Goal: Transaction & Acquisition: Purchase product/service

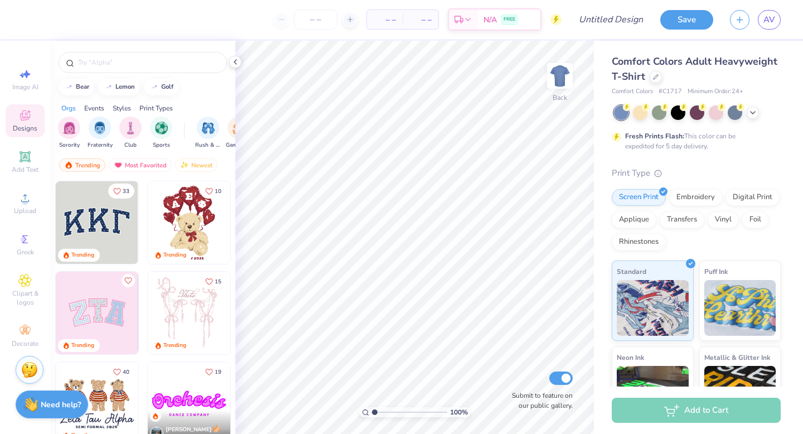
click at [646, 83] on div "Comfort Colors Adult Heavyweight T-Shirt" at bounding box center [696, 69] width 169 height 30
click at [654, 79] on div at bounding box center [655, 76] width 12 height 12
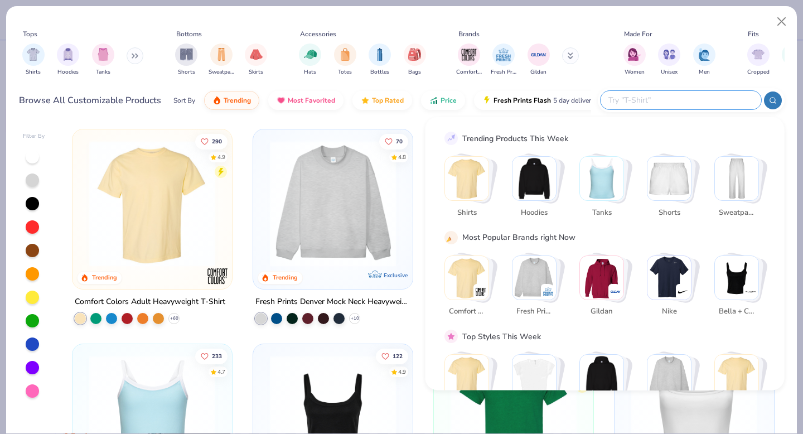
click at [709, 99] on input "text" at bounding box center [680, 100] width 146 height 13
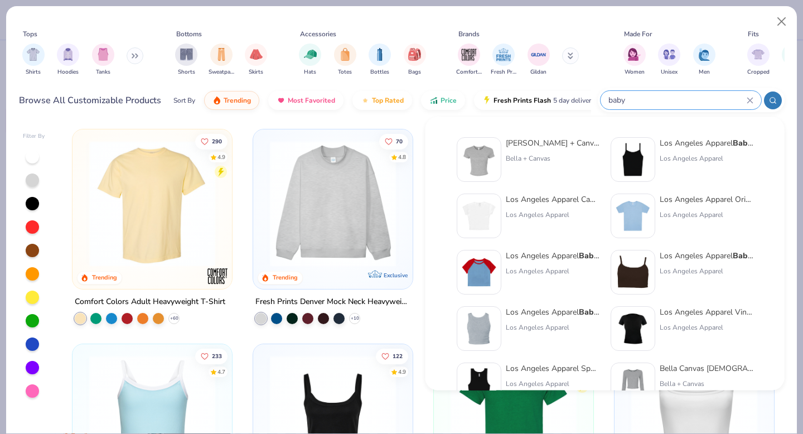
type input "baby"
click at [545, 150] on div "Bella + Canvas [DEMOGRAPHIC_DATA]' Micro Ribbed Baby Tee Bella + Canvas" at bounding box center [553, 159] width 94 height 45
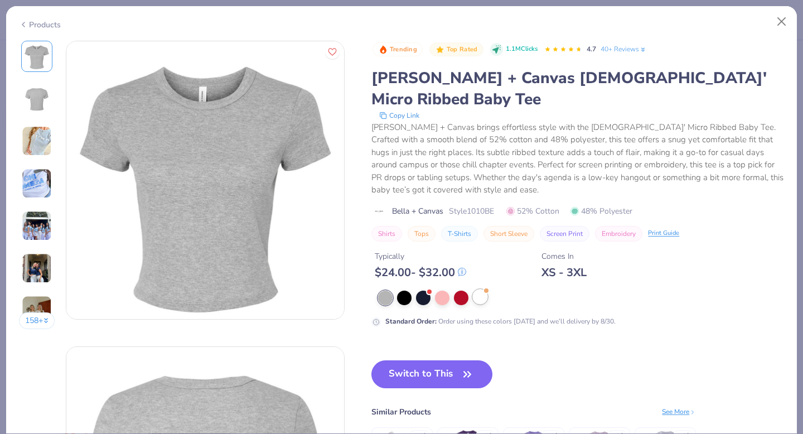
click at [483, 289] on div at bounding box center [480, 296] width 14 height 14
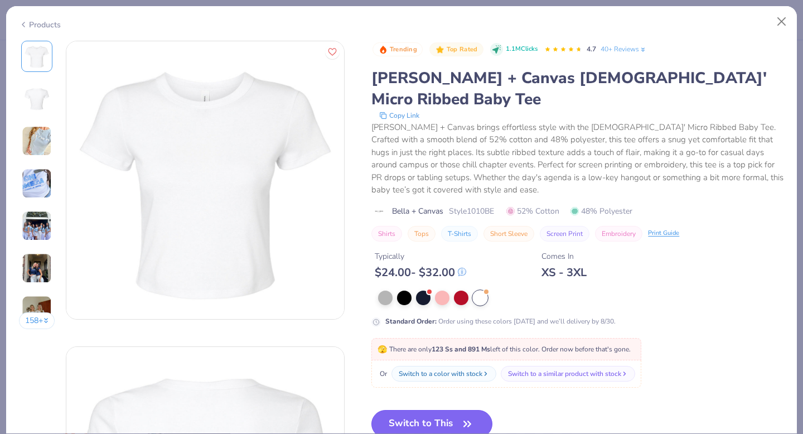
click at [430, 410] on button "Switch to This" at bounding box center [431, 424] width 121 height 28
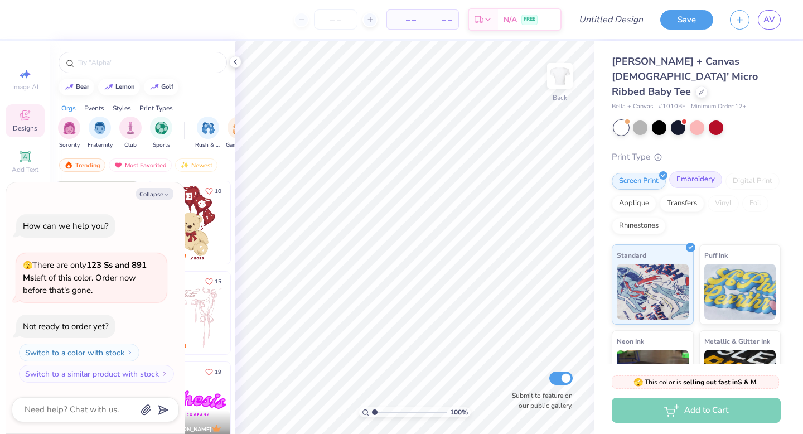
click at [695, 171] on div "Embroidery" at bounding box center [695, 179] width 53 height 17
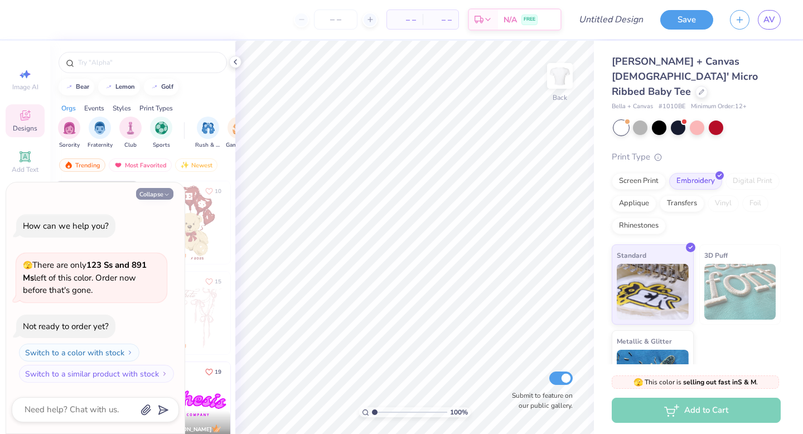
click at [159, 197] on button "Collapse" at bounding box center [154, 194] width 37 height 12
type textarea "x"
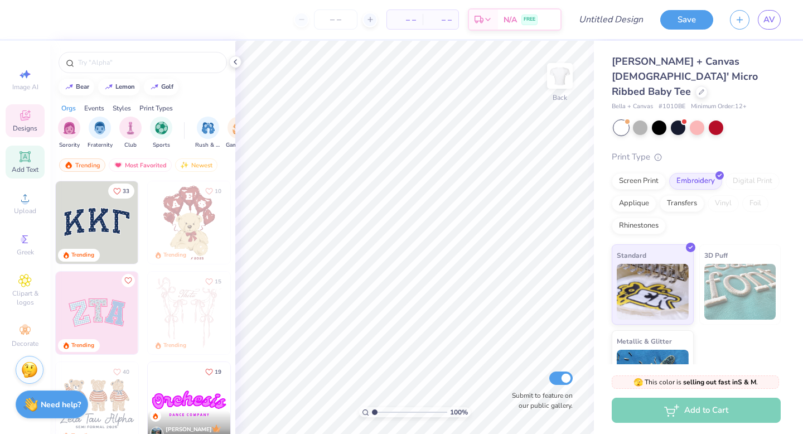
click at [20, 161] on icon at bounding box center [24, 156] width 13 height 13
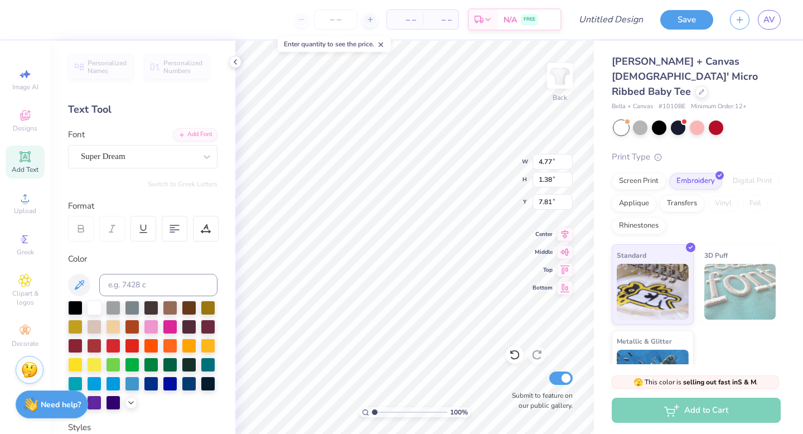
scroll to position [1, 1]
type textarea "with love, [PERSON_NAME]"
click at [72, 281] on icon at bounding box center [78, 284] width 13 height 13
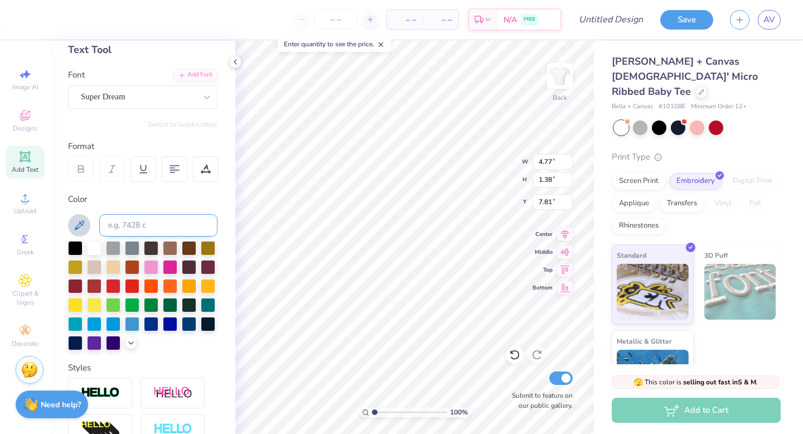
scroll to position [72, 0]
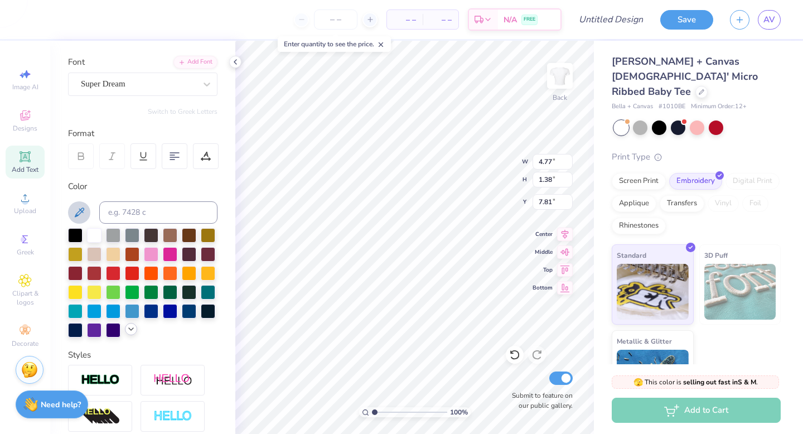
click at [129, 333] on div at bounding box center [131, 329] width 12 height 12
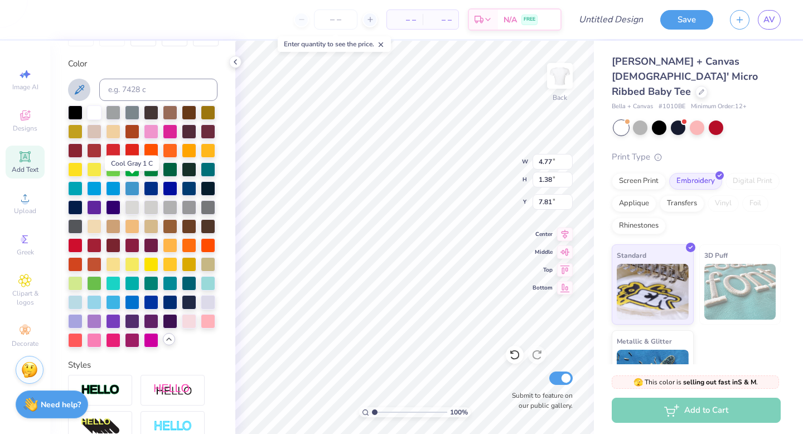
scroll to position [217, 0]
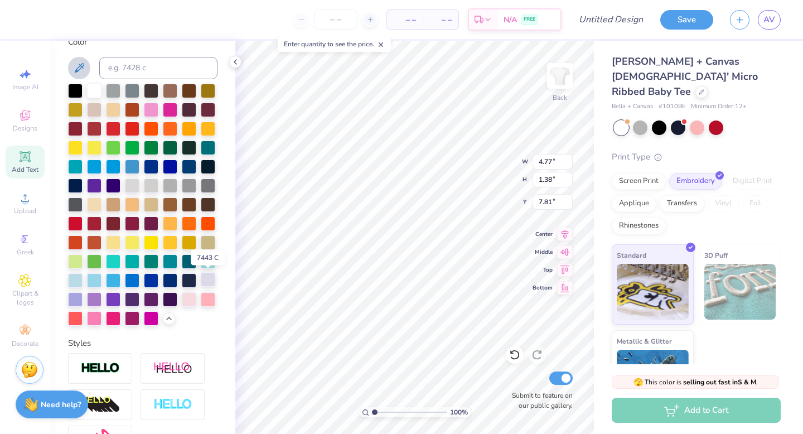
click at [210, 276] on div at bounding box center [208, 279] width 14 height 14
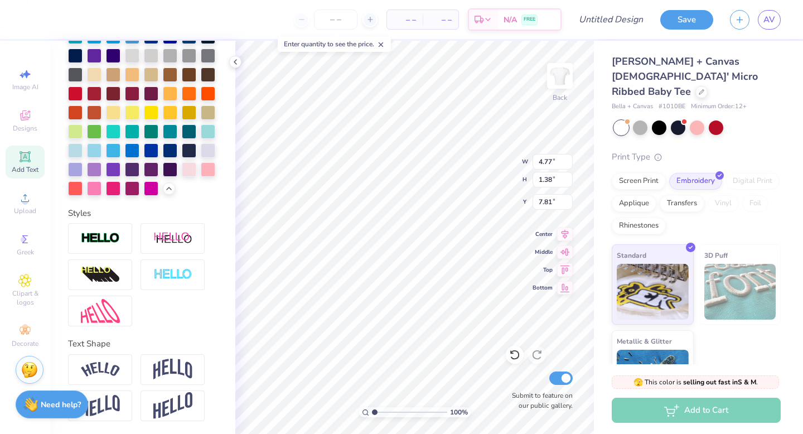
scroll to position [0, 0]
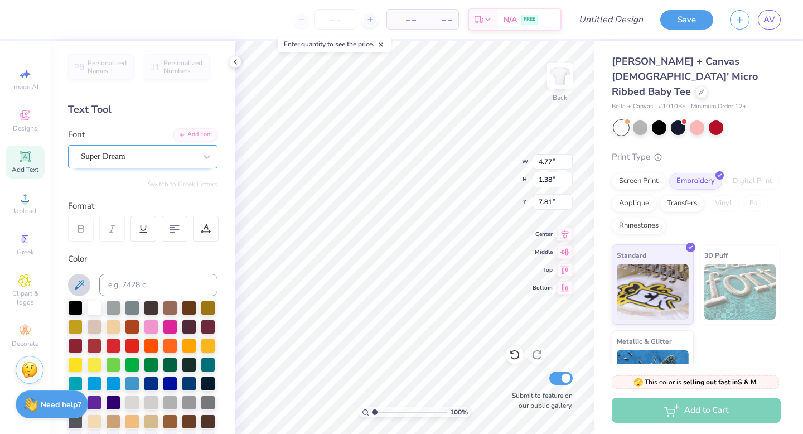
click at [139, 162] on div "Super Dream" at bounding box center [138, 156] width 117 height 17
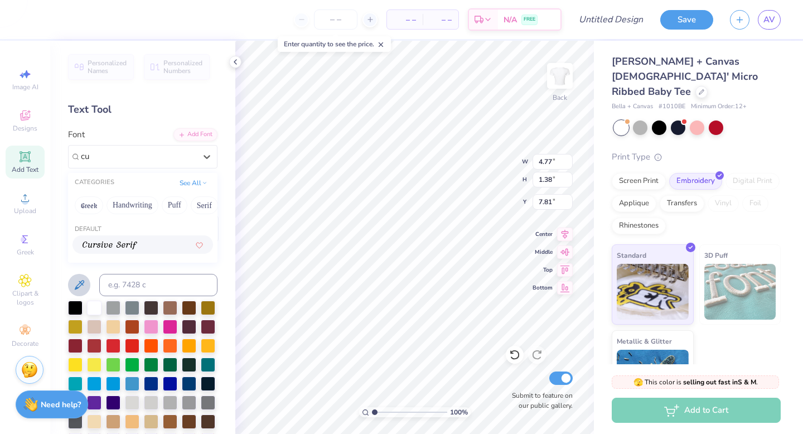
type input "c"
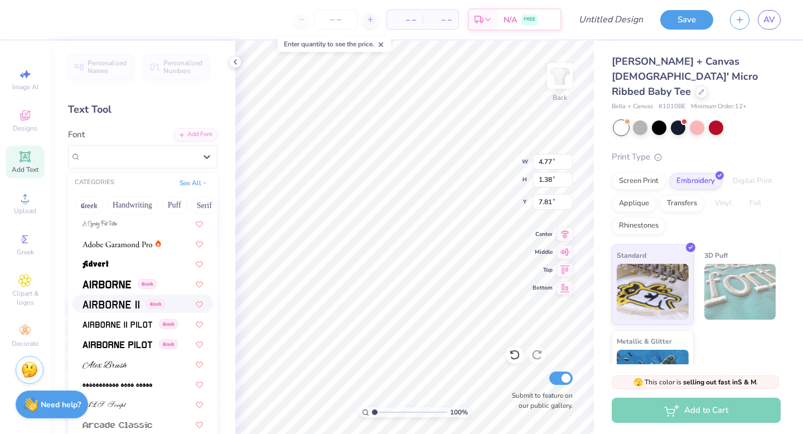
scroll to position [218, 0]
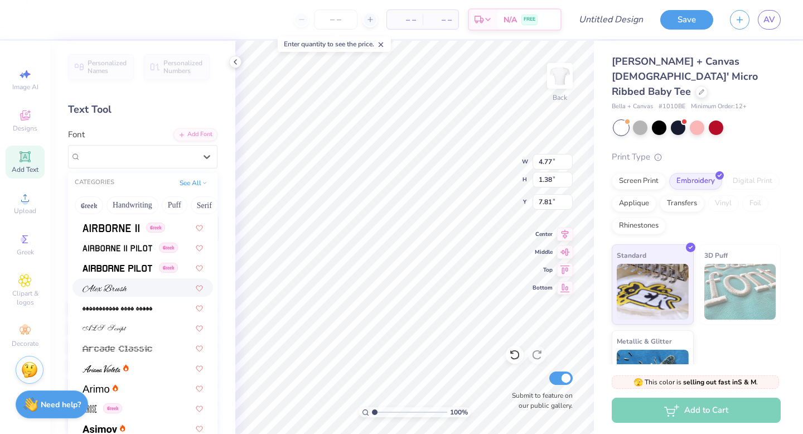
click at [143, 289] on div at bounding box center [143, 288] width 120 height 12
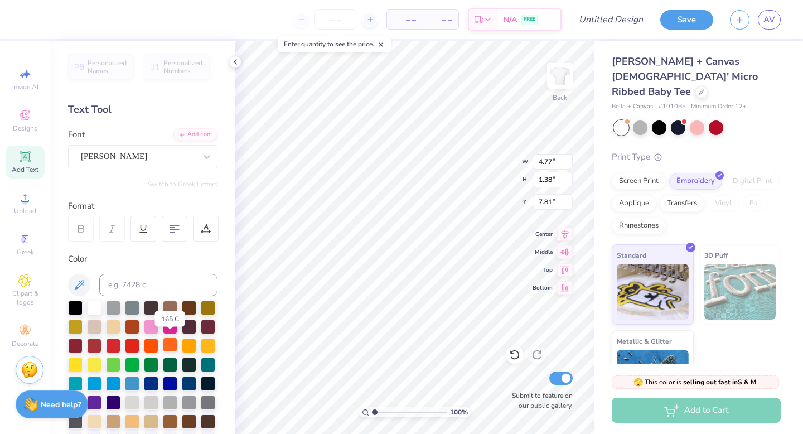
scroll to position [347, 0]
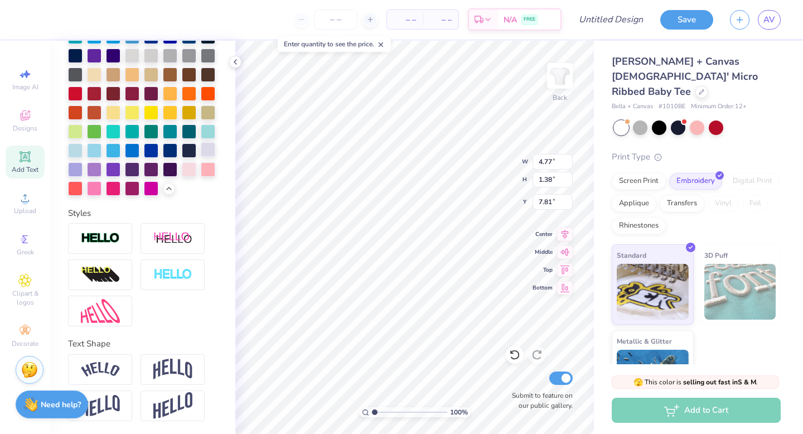
type textarea "with love, alpha chi"
click at [207, 147] on div at bounding box center [208, 149] width 14 height 14
click at [81, 169] on div at bounding box center [75, 168] width 14 height 14
type textarea "with love,"
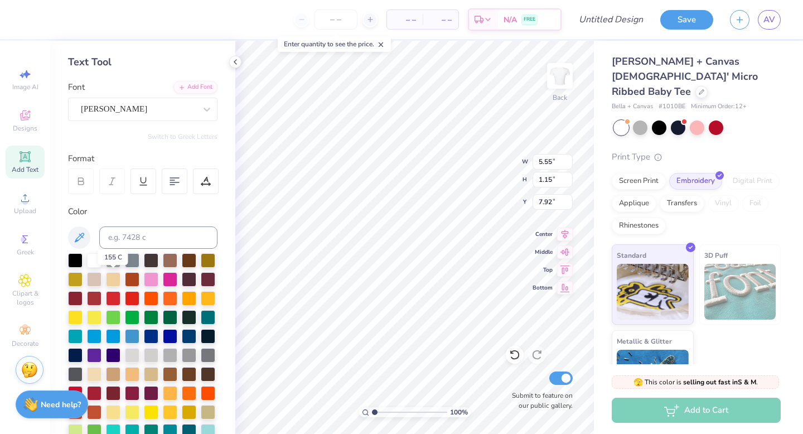
scroll to position [46, 0]
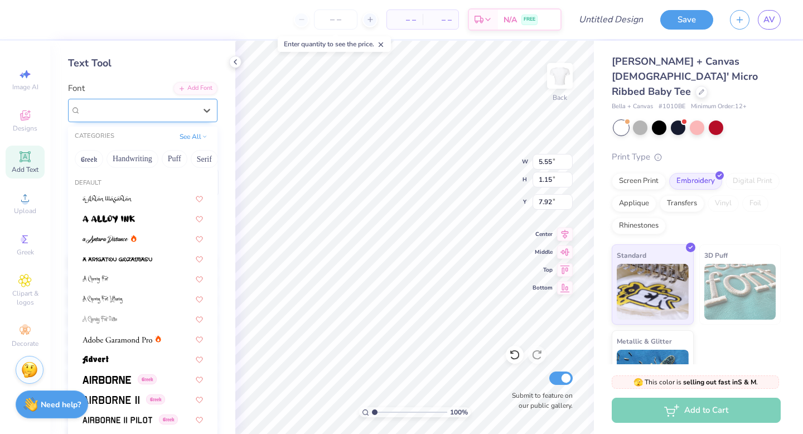
click at [139, 108] on div "[PERSON_NAME]" at bounding box center [138, 109] width 117 height 17
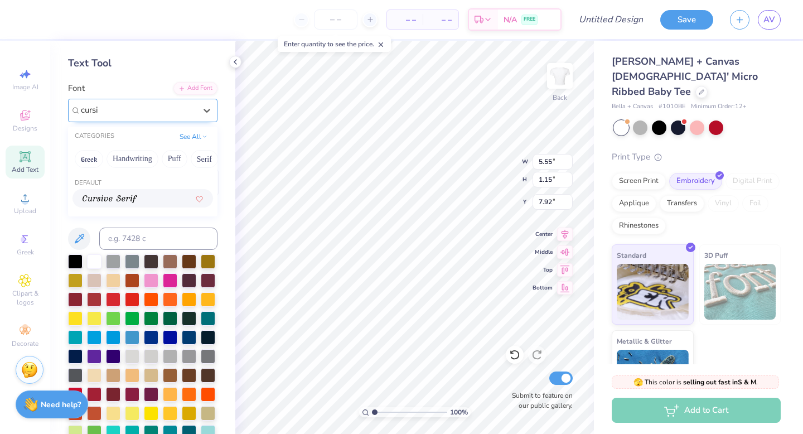
click at [140, 198] on div at bounding box center [143, 198] width 120 height 12
type input "cursi"
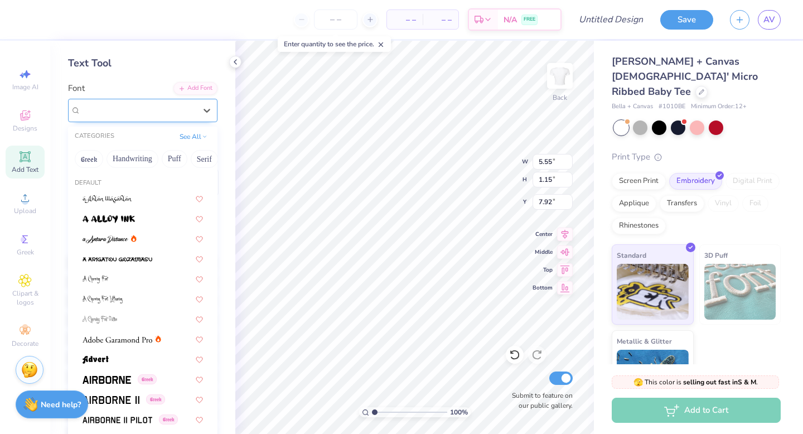
click at [156, 112] on div "Cursive Serif" at bounding box center [138, 109] width 117 height 17
click at [205, 137] on icon at bounding box center [205, 136] width 6 height 6
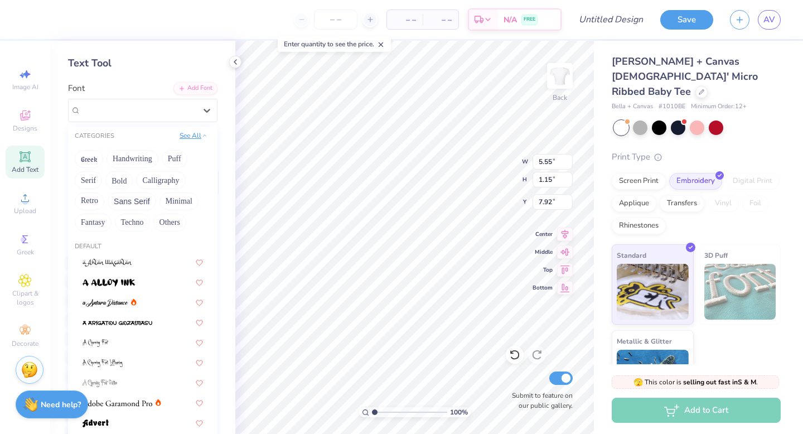
click at [205, 137] on icon at bounding box center [205, 136] width 6 height 6
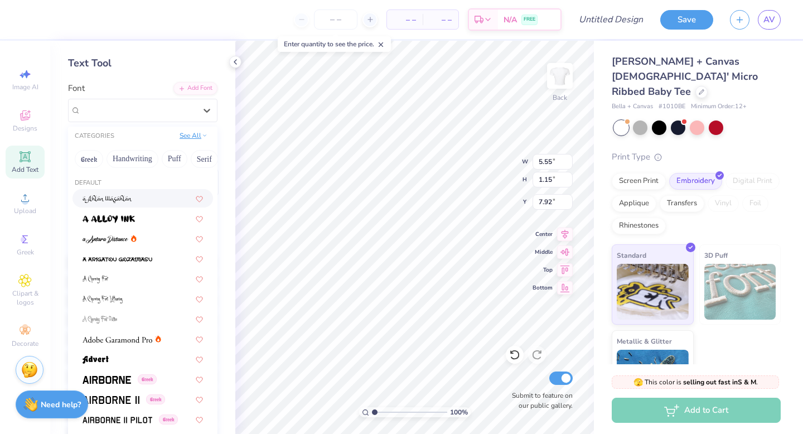
click at [197, 137] on button "See All" at bounding box center [193, 135] width 35 height 11
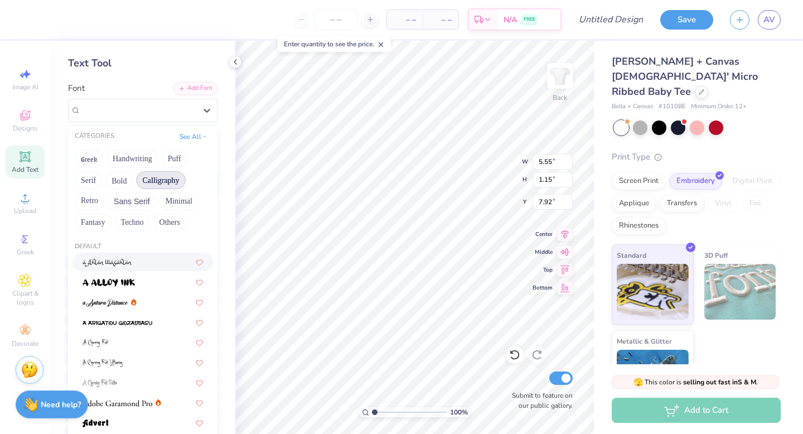
click at [153, 180] on button "Calligraphy" at bounding box center [160, 180] width 49 height 18
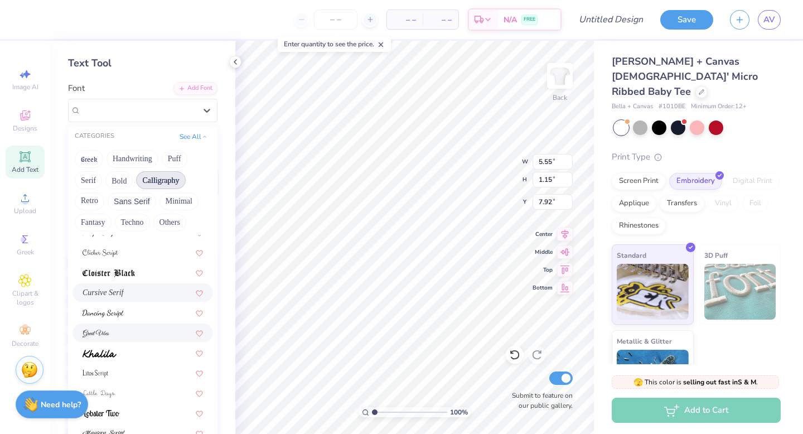
scroll to position [222, 0]
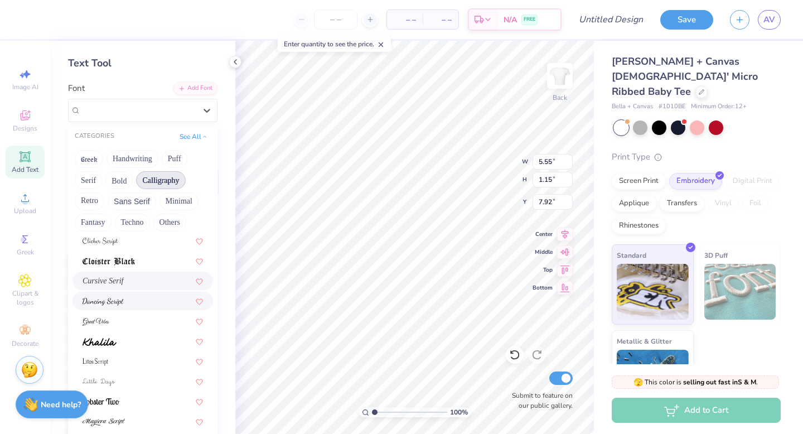
click at [149, 300] on div at bounding box center [143, 301] width 120 height 12
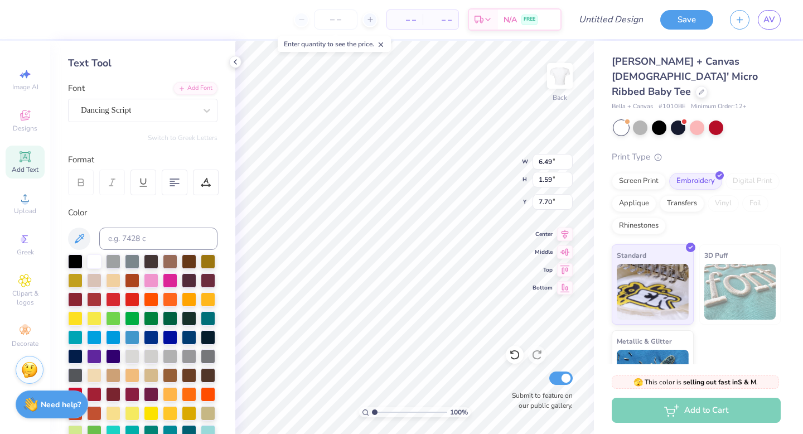
type input "3.45"
type input "5.36"
type input "1.31"
type input "3.00"
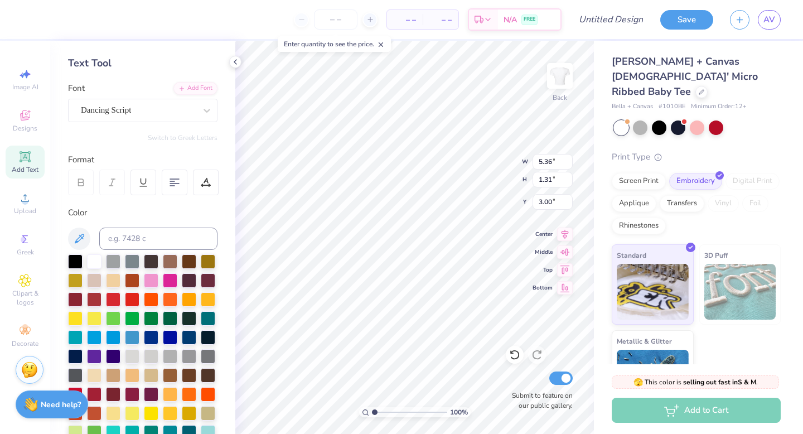
type input "9.48"
type input "5.81"
type textarea "alpha chi"
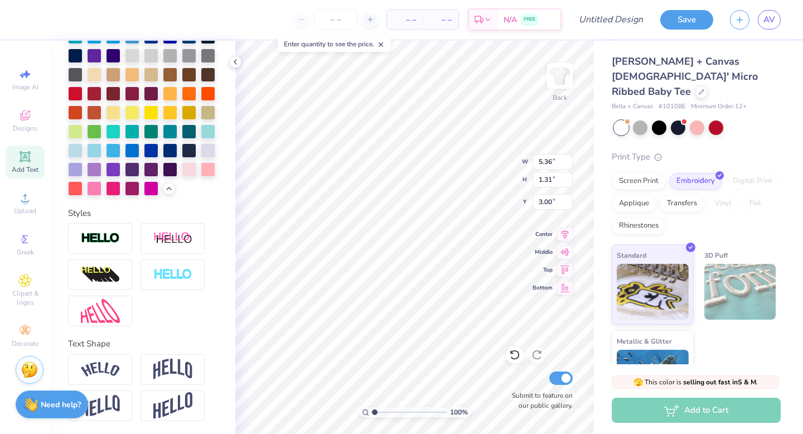
type input "5.43"
type input "1.63"
type input "4.64"
type input "7.04"
type input "3.27"
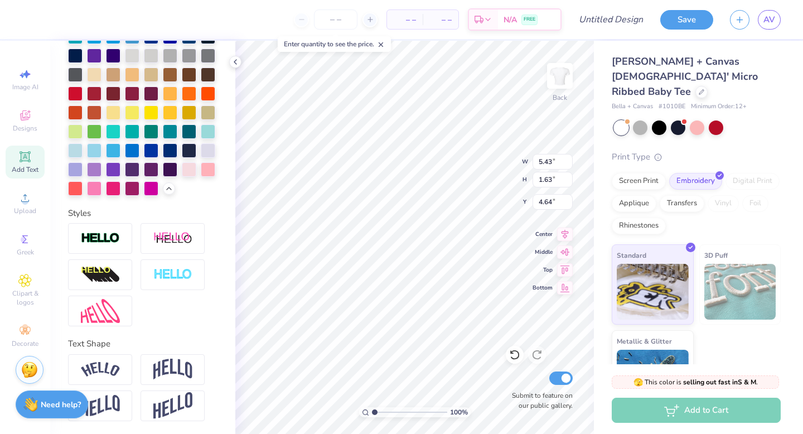
type input "3.00"
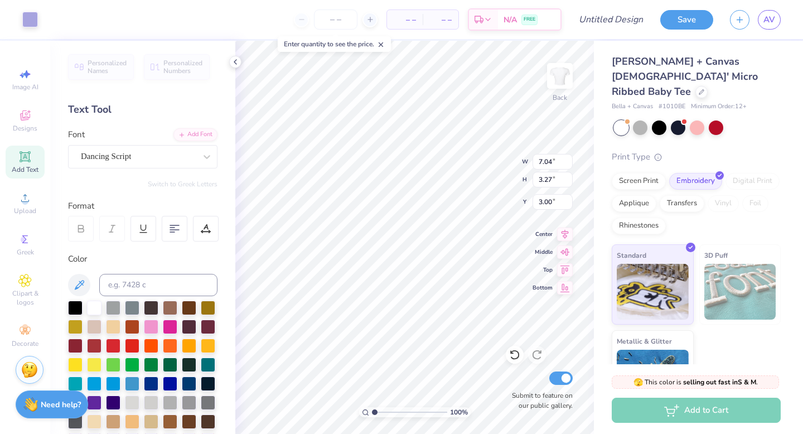
type input "6.09"
type input "2.83"
click at [28, 128] on span "Designs" at bounding box center [25, 128] width 25 height 9
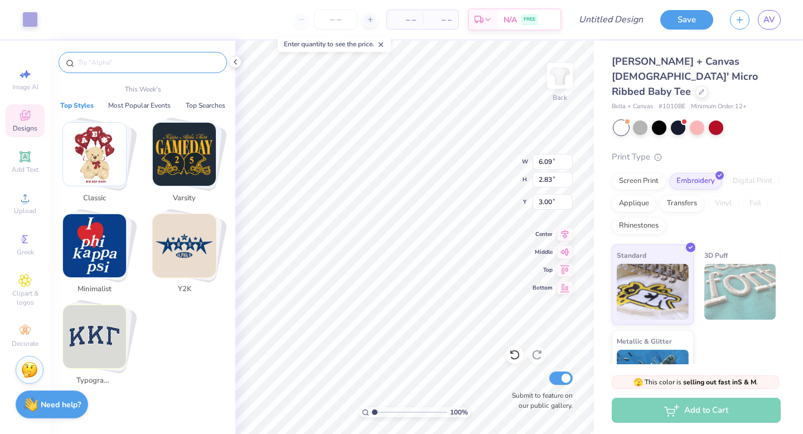
click at [133, 63] on input "text" at bounding box center [148, 62] width 143 height 11
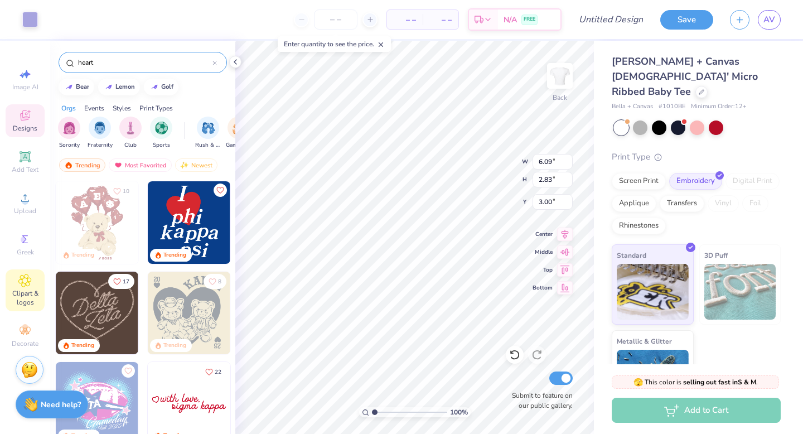
type input "heart"
click at [28, 284] on icon at bounding box center [24, 280] width 13 height 13
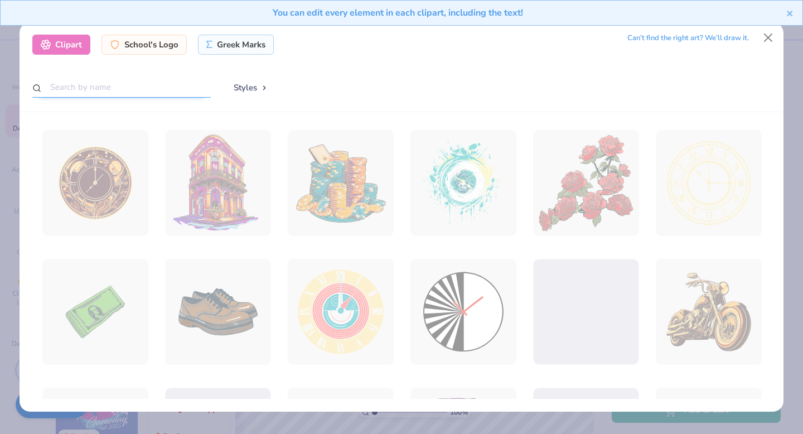
click at [129, 86] on input "text" at bounding box center [121, 87] width 178 height 21
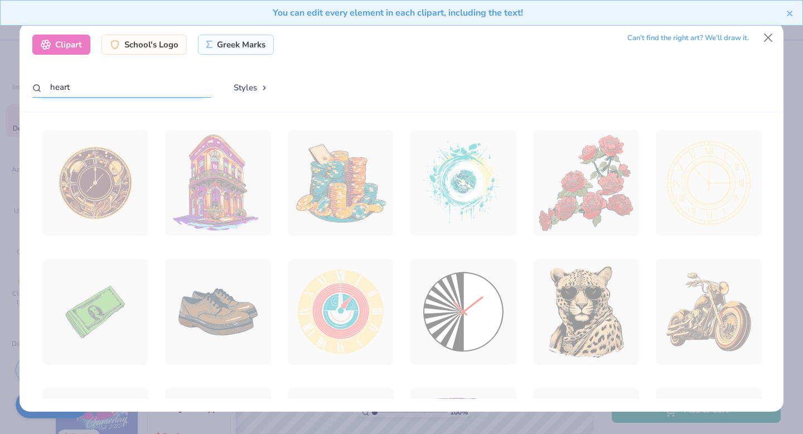
type input "heart"
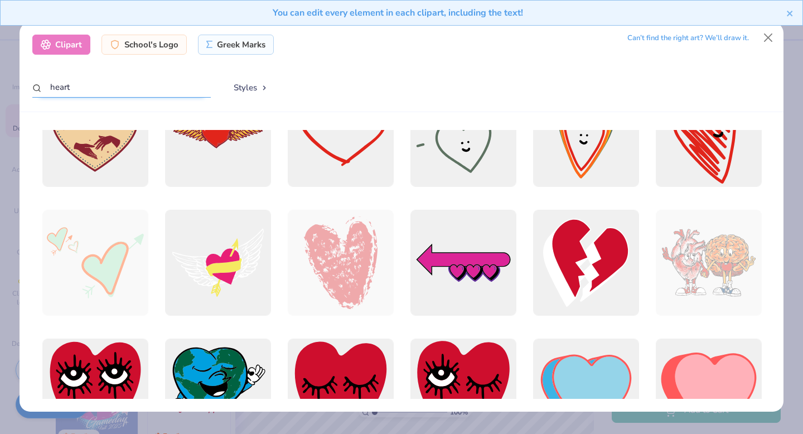
scroll to position [235, 0]
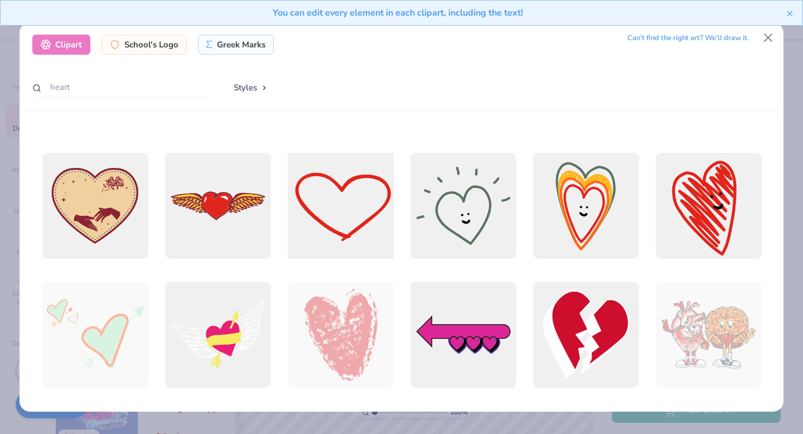
click at [345, 214] on div at bounding box center [340, 206] width 117 height 117
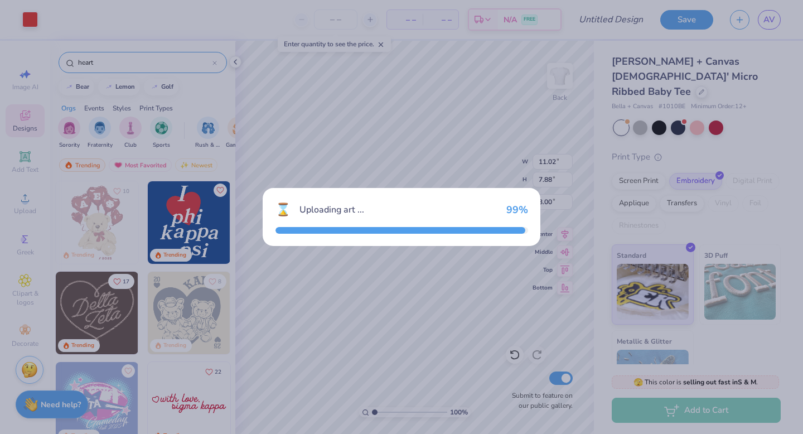
type input "11.02"
type input "7.88"
